Goal: Communication & Community: Answer question/provide support

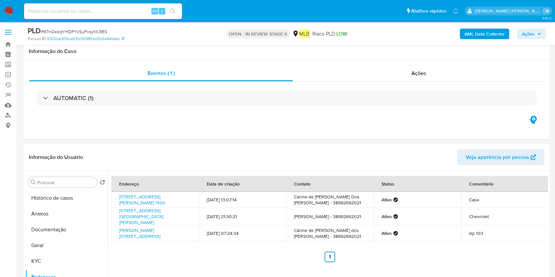
select select "10"
drag, startPoint x: 0, startPoint y: 0, endPoint x: 233, endPoint y: 112, distance: 258.6
click at [51, 190] on button "Histórico de casos" at bounding box center [66, 198] width 82 height 16
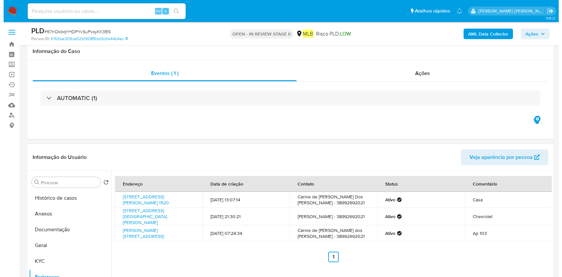
scroll to position [88, 0]
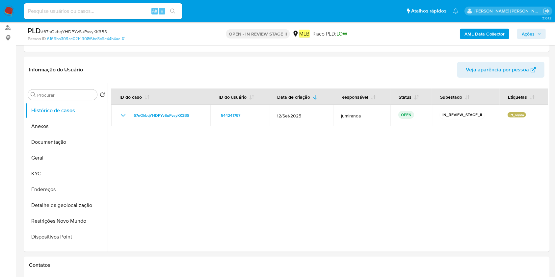
click at [467, 35] on b "AML Data Collector" at bounding box center [485, 34] width 40 height 11
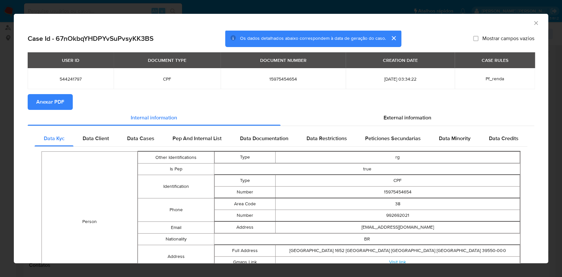
click at [41, 104] on span "Anexar PDF" at bounding box center [50, 102] width 28 height 14
click at [534, 25] on div "AML Data Collector" at bounding box center [281, 22] width 535 height 16
click at [534, 24] on icon "Fechar a janela" at bounding box center [536, 23] width 4 height 4
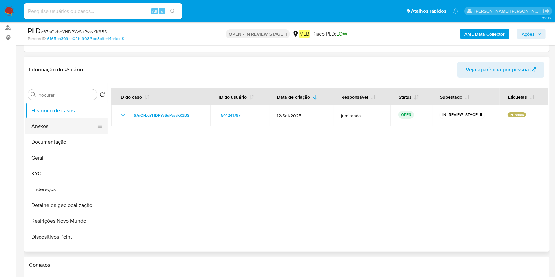
click at [58, 130] on button "Anexos" at bounding box center [63, 127] width 77 height 16
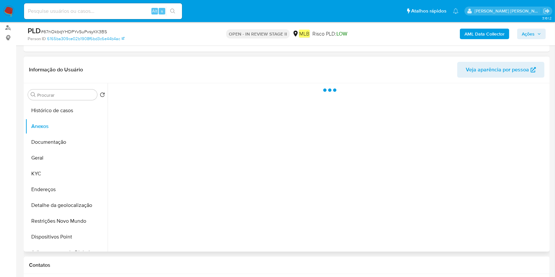
click at [525, 230] on div at bounding box center [328, 167] width 441 height 169
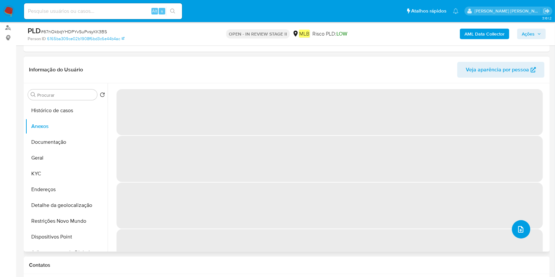
click at [524, 234] on button "upload-file" at bounding box center [521, 229] width 18 height 18
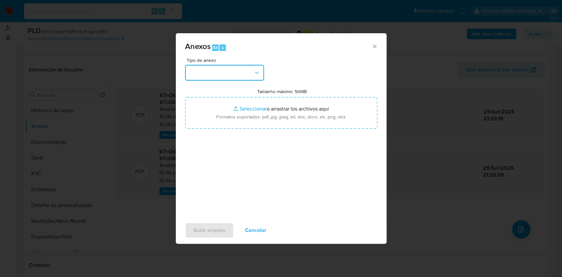
click at [227, 74] on button "button" at bounding box center [224, 73] width 79 height 16
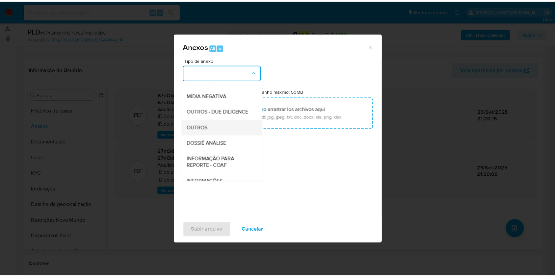
scroll to position [101, 0]
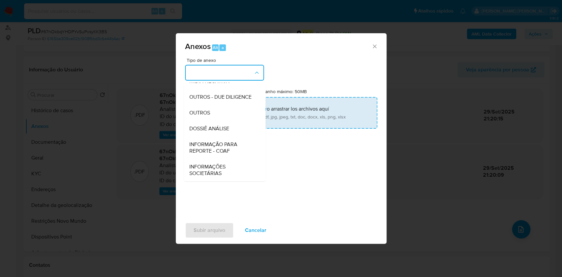
drag, startPoint x: 210, startPoint y: 124, endPoint x: 262, endPoint y: 117, distance: 53.2
click at [210, 125] on div "DOSSIÊ ANÁLISE" at bounding box center [222, 129] width 67 height 16
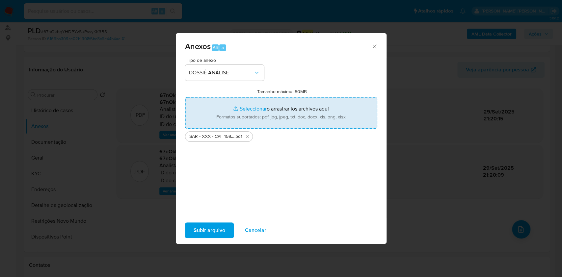
type input "C:\fakepath\Mulan 544241797_2025_09_29_13_45_46.xlsx"
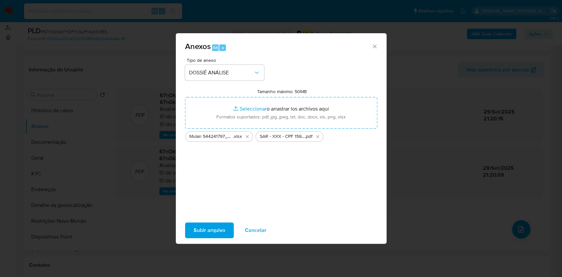
click at [214, 235] on span "Subir arquivo" at bounding box center [210, 230] width 32 height 14
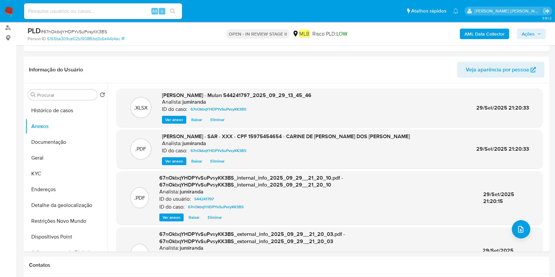
click at [527, 33] on span "Ações" at bounding box center [528, 34] width 13 height 11
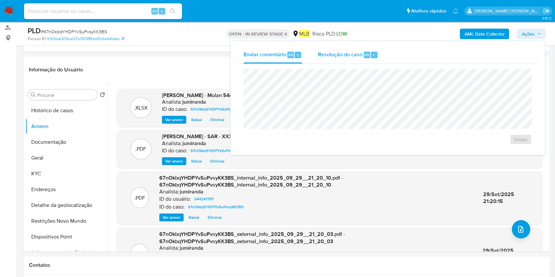
click at [336, 56] on span "Resolução do caso" at bounding box center [340, 55] width 44 height 8
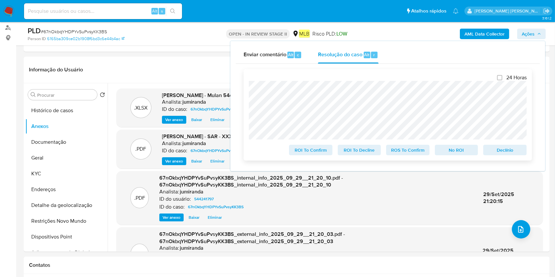
click at [396, 154] on span "ROS To Confirm" at bounding box center [408, 150] width 34 height 9
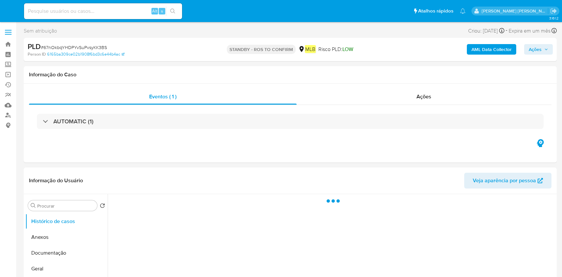
select select "10"
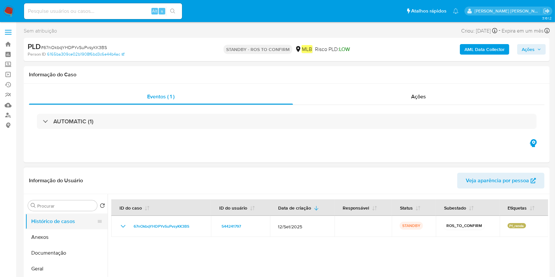
click at [57, 237] on button "Anexos" at bounding box center [66, 238] width 82 height 16
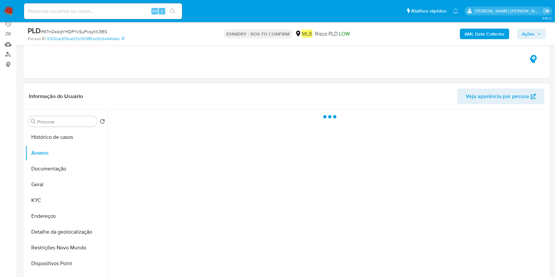
scroll to position [88, 0]
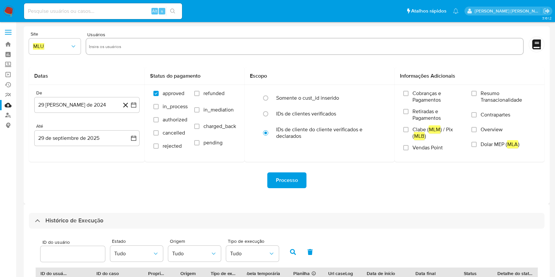
select select "10"
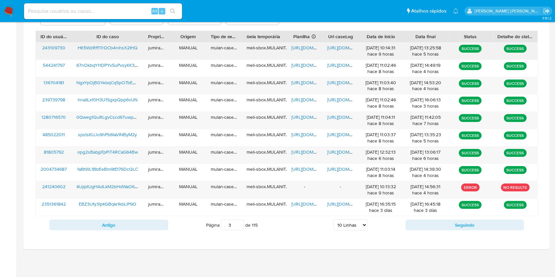
click at [305, 50] on span "https://docs.google.com/spreadsheets/d/1oz_RHGO-NUzDdQCQdIfa8y2CgZTjPUYk8TcYt46…" at bounding box center [314, 47] width 45 height 7
click at [344, 50] on span "https://docs.google.com/document/d/19YnQ1qAXyh571ByotDOwaJ_Rh-iNzmcPUD6artWdZAU…" at bounding box center [349, 47] width 45 height 7
click at [115, 46] on span "HK5WzRff1TrOCb4nihsX2IHQ" at bounding box center [108, 47] width 60 height 7
click at [148, 225] on button "Antigo" at bounding box center [108, 225] width 119 height 11
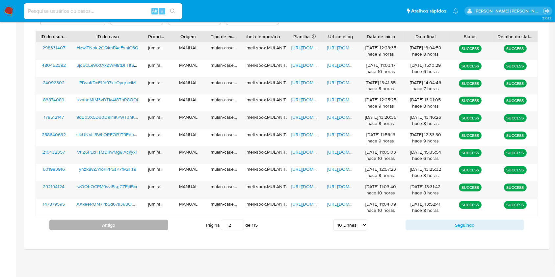
click at [162, 229] on button "Antigo" at bounding box center [108, 225] width 119 height 11
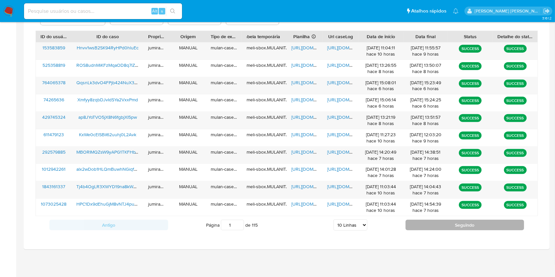
click at [451, 225] on button "Seguindo" at bounding box center [465, 225] width 119 height 11
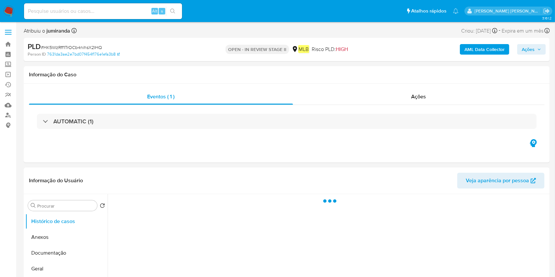
select select "10"
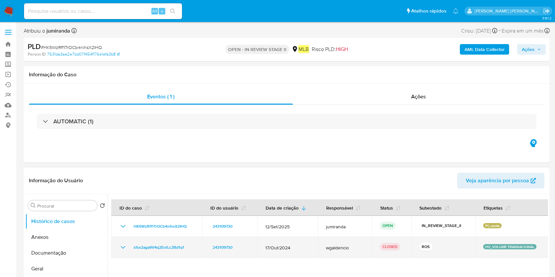
drag, startPoint x: 119, startPoint y: 248, endPoint x: 126, endPoint y: 243, distance: 8.0
click at [119, 248] on icon "Mostrar/Ocultar" at bounding box center [123, 248] width 8 height 8
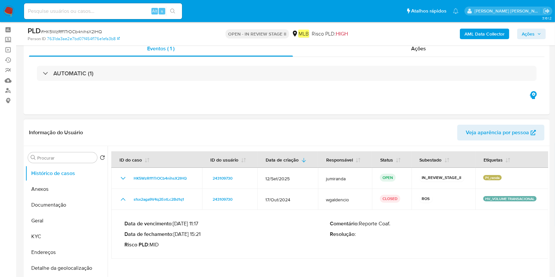
scroll to position [44, 0]
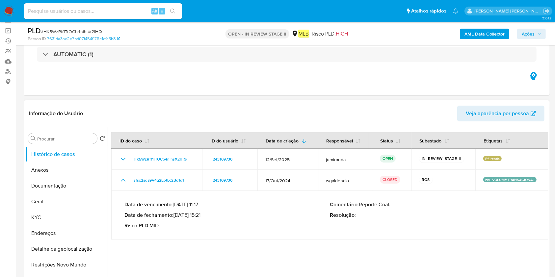
drag, startPoint x: 201, startPoint y: 214, endPoint x: 176, endPoint y: 212, distance: 25.4
click at [176, 212] on p "Data de fechamento : 04/11/2024 15:21" at bounding box center [228, 215] width 206 height 7
click at [55, 165] on button "Anexos" at bounding box center [63, 170] width 77 height 16
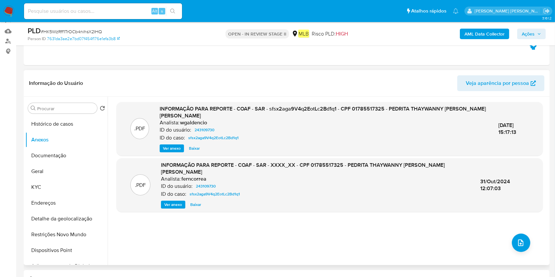
scroll to position [88, 0]
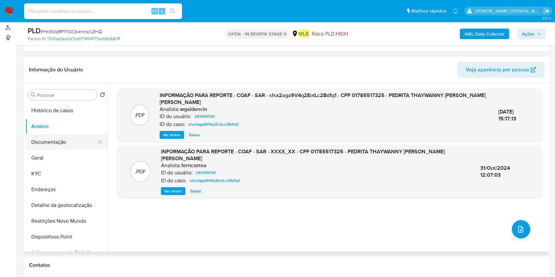
click at [35, 140] on button "Documentação" at bounding box center [63, 142] width 77 height 16
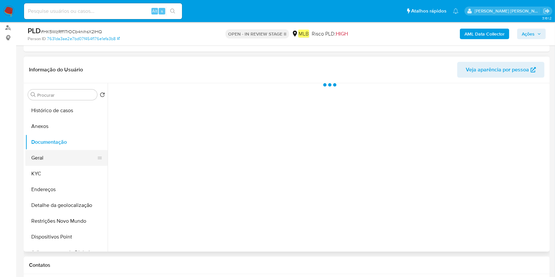
click at [33, 160] on button "Geral" at bounding box center [63, 158] width 77 height 16
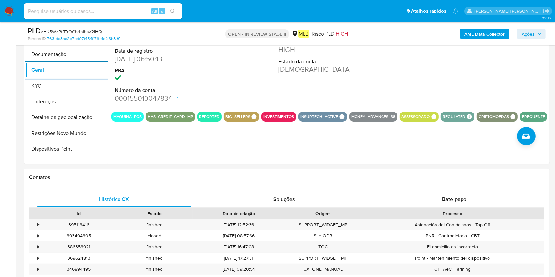
scroll to position [132, 0]
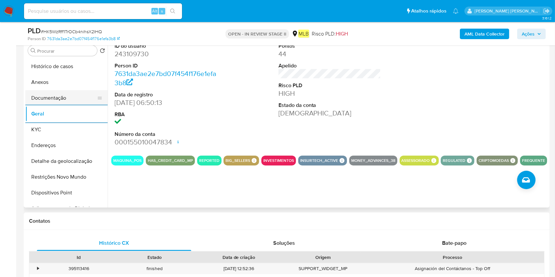
click at [47, 100] on button "Documentação" at bounding box center [63, 98] width 77 height 16
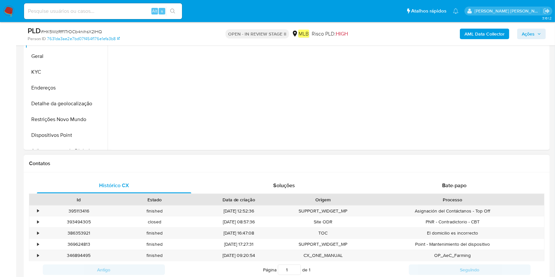
scroll to position [219, 0]
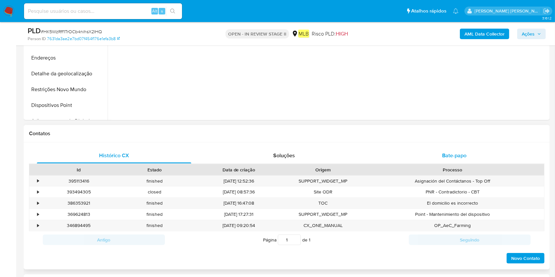
click at [449, 155] on span "Bate-papo" at bounding box center [454, 156] width 24 height 8
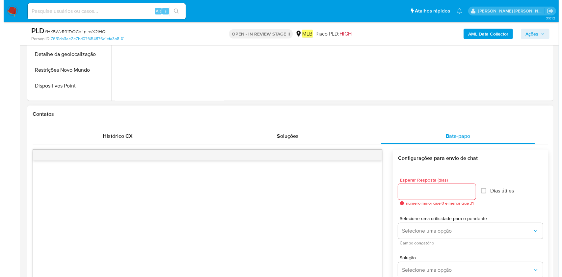
scroll to position [264, 0]
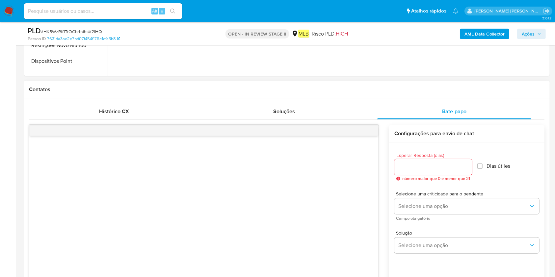
click at [453, 177] on span "número maior que 0 e menor que 31" at bounding box center [437, 179] width 68 height 5
click at [451, 168] on input "Esperar Resposta (dias)" at bounding box center [434, 167] width 78 height 9
click at [467, 163] on input "Esperar Resposta (dias)" at bounding box center [434, 167] width 78 height 9
click at [466, 164] on input "1" at bounding box center [434, 167] width 78 height 9
click at [466, 164] on input "2" at bounding box center [433, 167] width 76 height 9
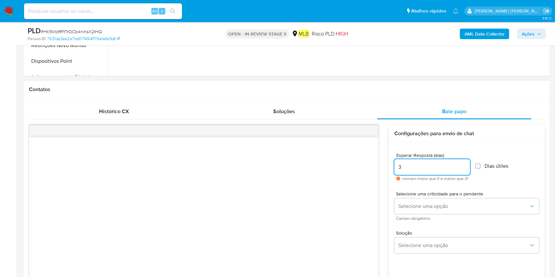
type input "3"
click at [466, 164] on input "3" at bounding box center [433, 167] width 76 height 9
click at [481, 165] on input "Dias útiles" at bounding box center [478, 166] width 5 height 5
checkbox input "true"
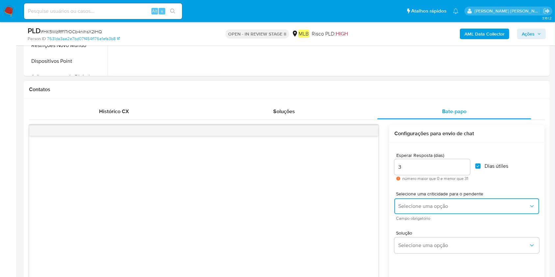
click at [451, 209] on span "Selecione uma opção" at bounding box center [464, 206] width 130 height 7
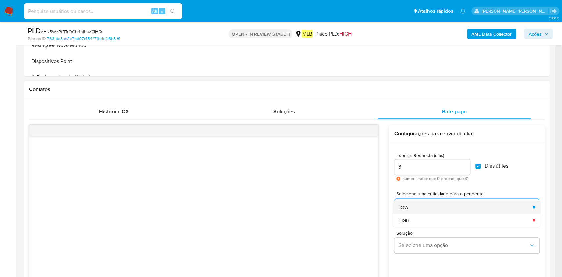
click at [449, 206] on div "LOW" at bounding box center [464, 207] width 130 height 13
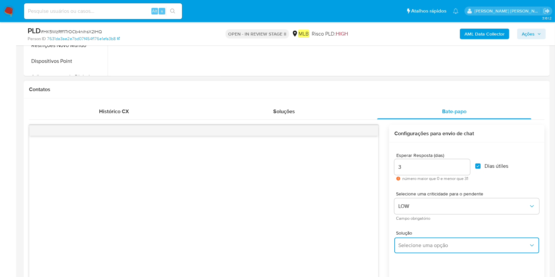
click at [439, 241] on button "Selecione uma opção" at bounding box center [467, 246] width 145 height 16
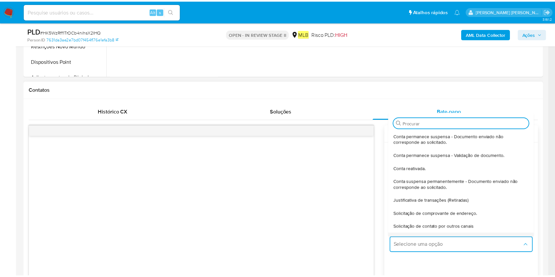
scroll to position [55, 0]
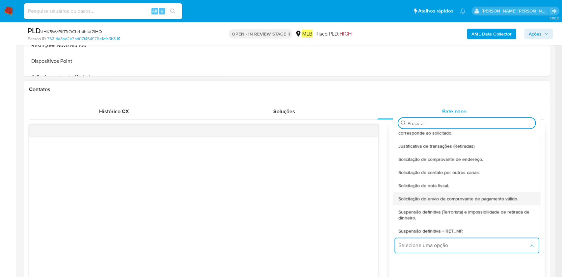
click at [464, 202] on div "Solicitação do envio de comprovante de pagamento válido." at bounding box center [465, 198] width 133 height 13
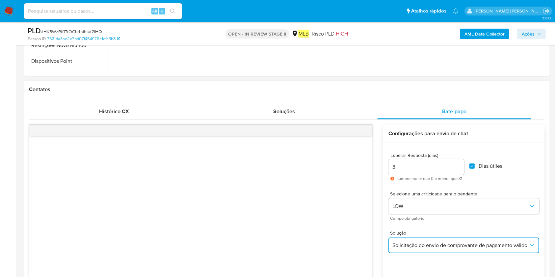
scroll to position [351, 0]
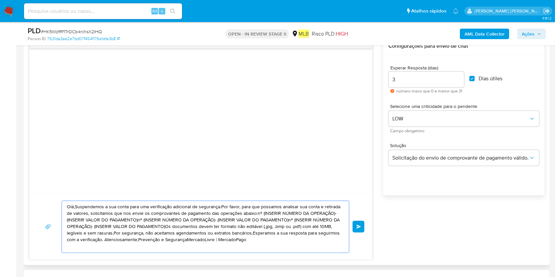
click at [279, 236] on textarea "Olá,Suspendemos a sua conta para uma verificação adicional de segurança.Por fav…" at bounding box center [204, 227] width 274 height 52
drag, startPoint x: 219, startPoint y: 244, endPoint x: 0, endPoint y: 166, distance: 232.3
paste textarea "! Estamos realizando uma verificação adicional de segurança em contas de usuári…"
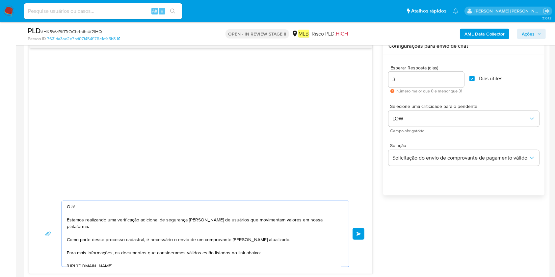
scroll to position [105, 0]
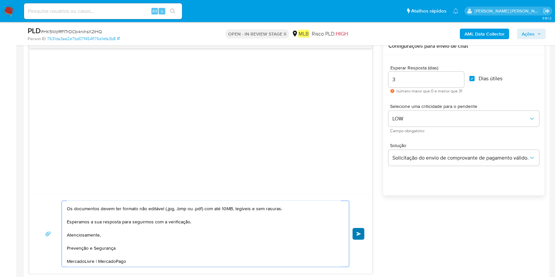
type textarea "Olá! Estamos realizando uma verificação adicional de segurança em contas de usu…"
click at [358, 235] on span "common.send" at bounding box center [359, 234] width 5 height 4
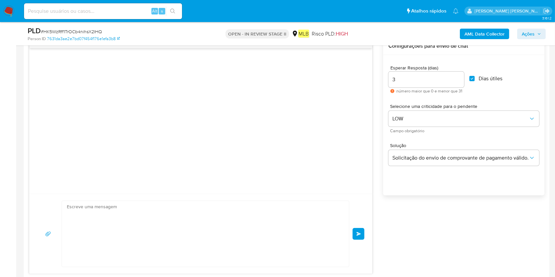
scroll to position [71, 0]
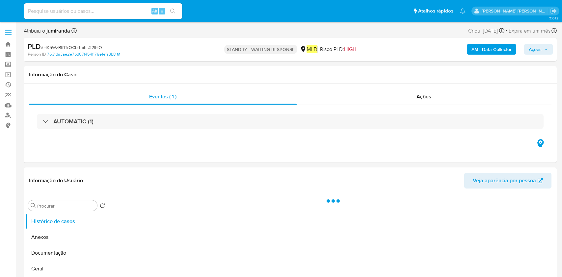
select select "10"
